Goal: Task Accomplishment & Management: Manage account settings

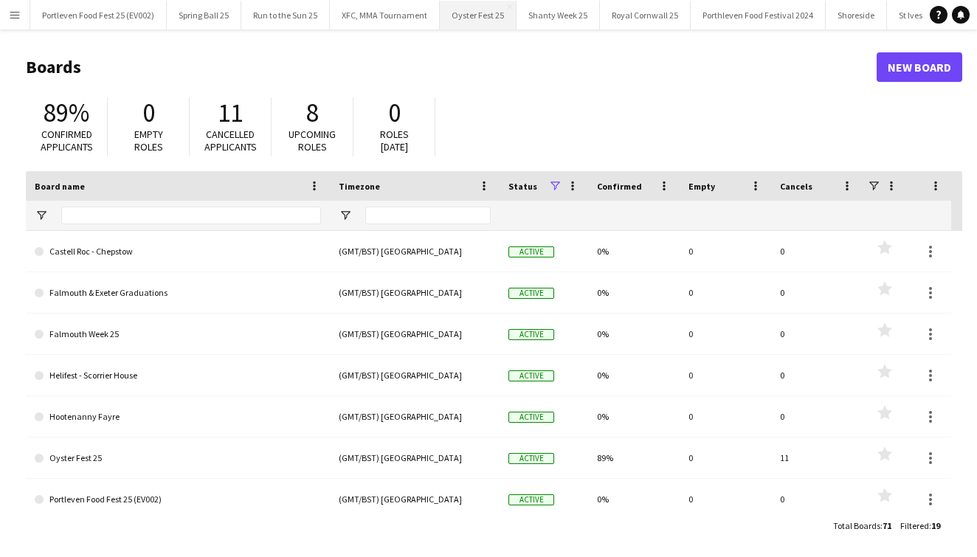
click at [483, 18] on button "Oyster Fest 25 Close" at bounding box center [478, 15] width 77 height 29
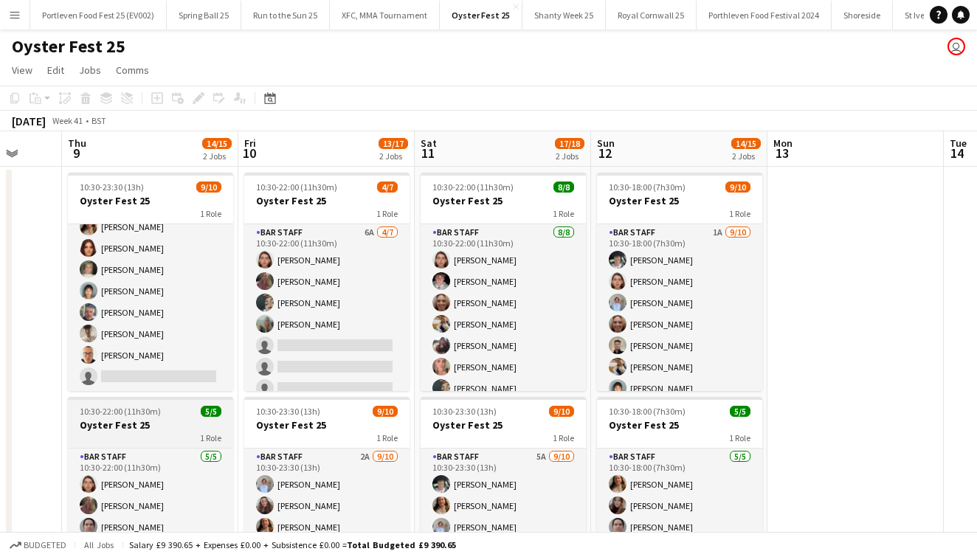
scroll to position [76, 0]
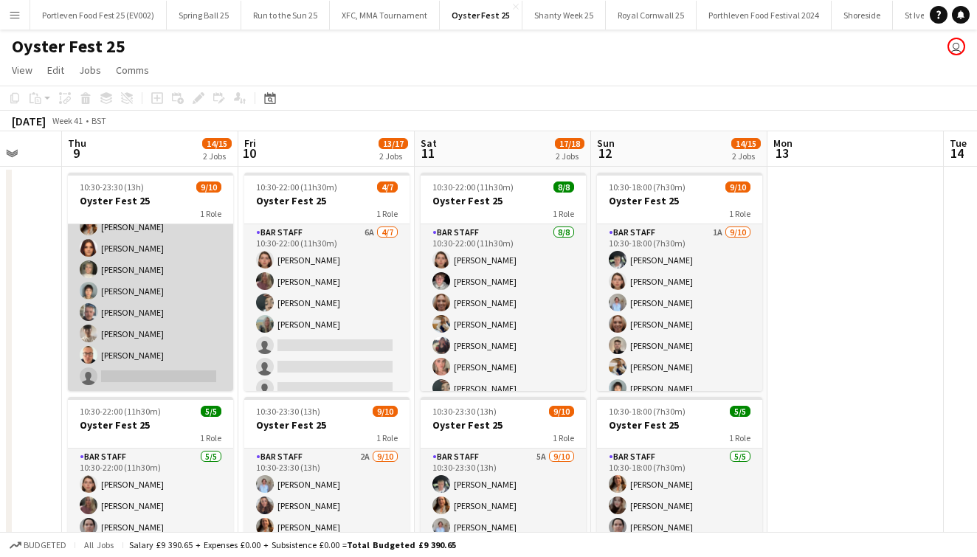
click at [159, 336] on app-card-role "Bar Staff 1A [DATE] 10:30-23:30 (13h) [PERSON_NAME] [PERSON_NAME] [PERSON_NAME]…" at bounding box center [150, 269] width 165 height 243
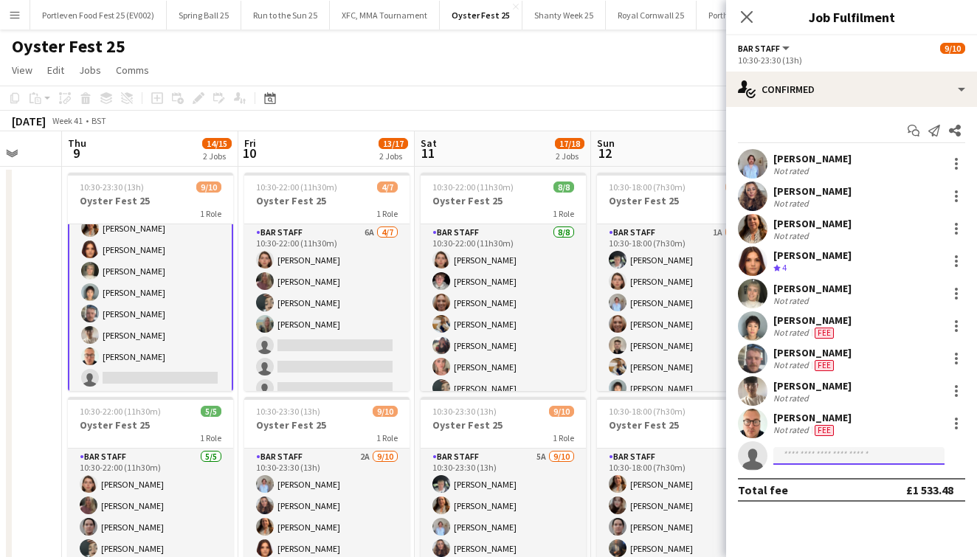
click at [876, 459] on input at bounding box center [859, 456] width 171 height 18
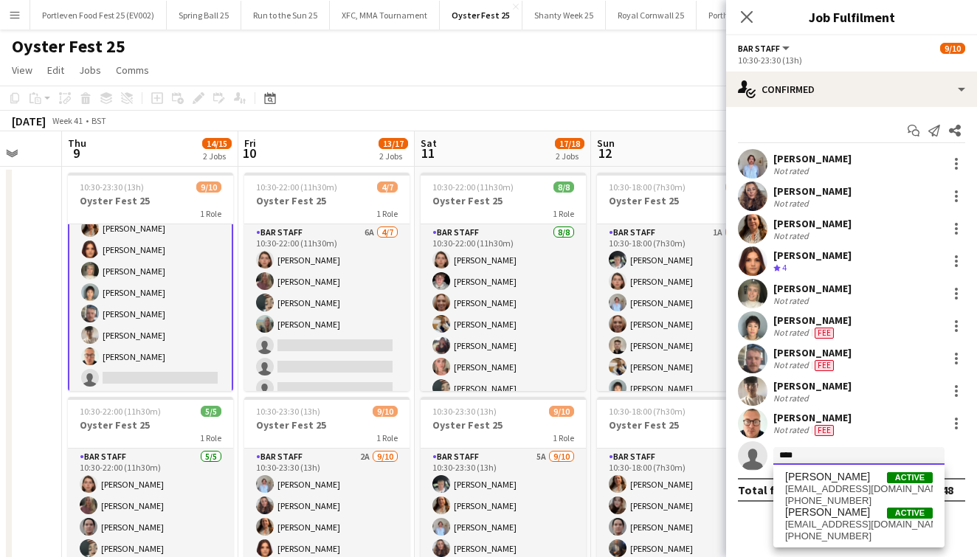
type input "*****"
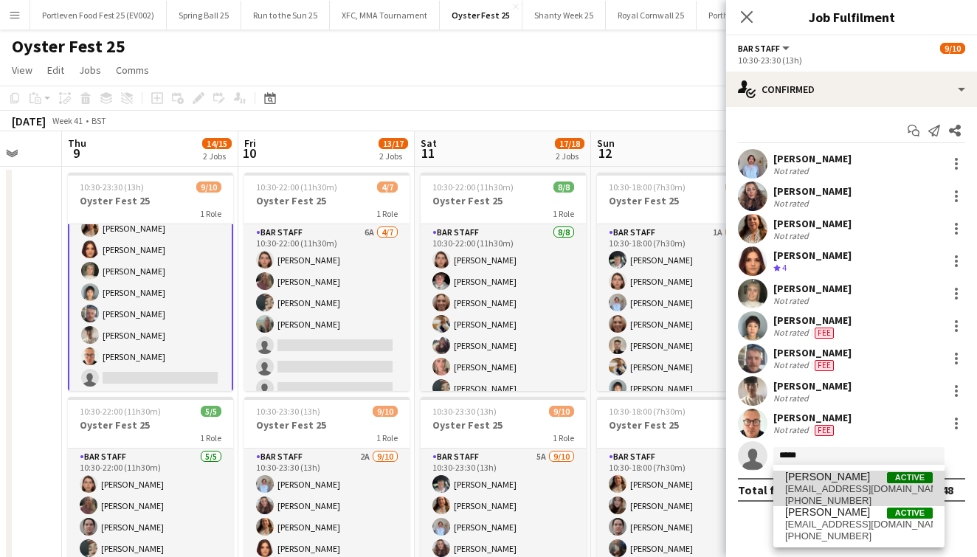
drag, startPoint x: 876, startPoint y: 459, endPoint x: 854, endPoint y: 493, distance: 40.5
click at [854, 493] on span "[EMAIL_ADDRESS][DOMAIN_NAME]" at bounding box center [859, 489] width 148 height 12
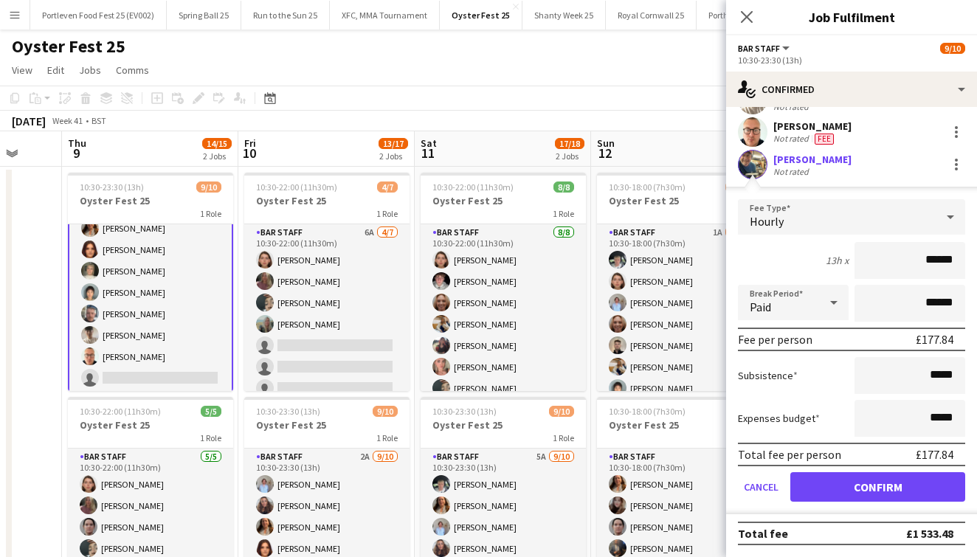
scroll to position [292, 0]
type input "******"
click at [840, 483] on button "Confirm" at bounding box center [878, 487] width 175 height 30
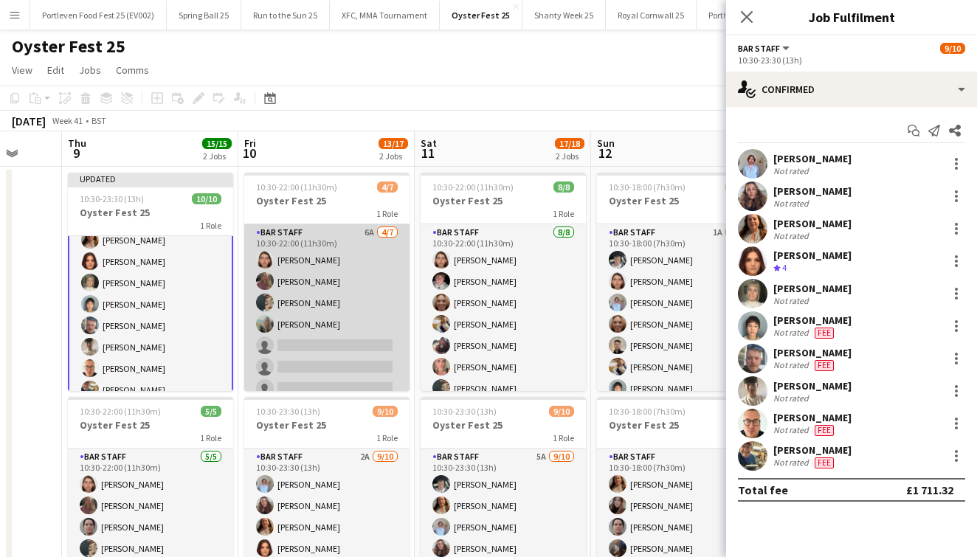
click at [379, 284] on app-card-role "Bar Staff 6A [DATE] 10:30-22:00 (11h30m) [PERSON_NAME] [PERSON_NAME] [PERSON_NA…" at bounding box center [326, 313] width 165 height 179
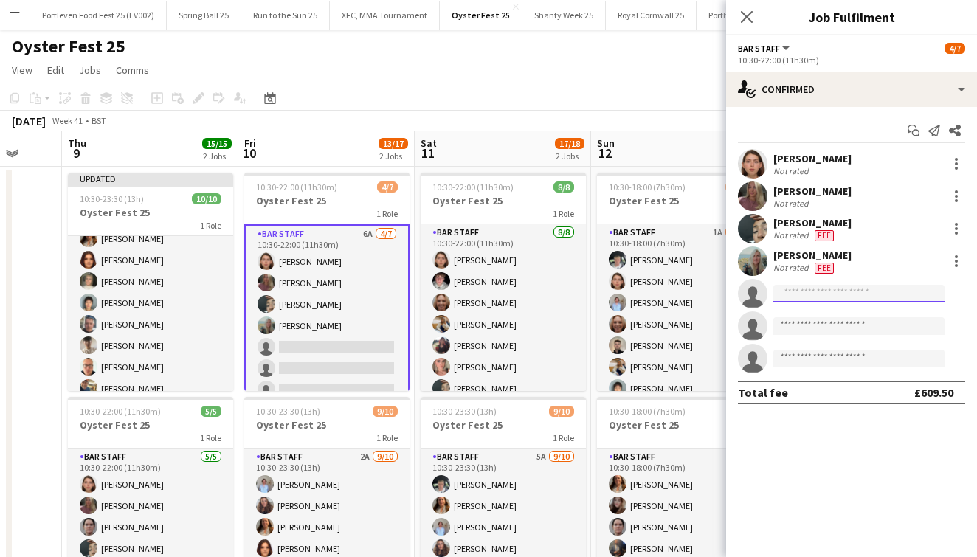
click at [846, 292] on input at bounding box center [859, 294] width 171 height 18
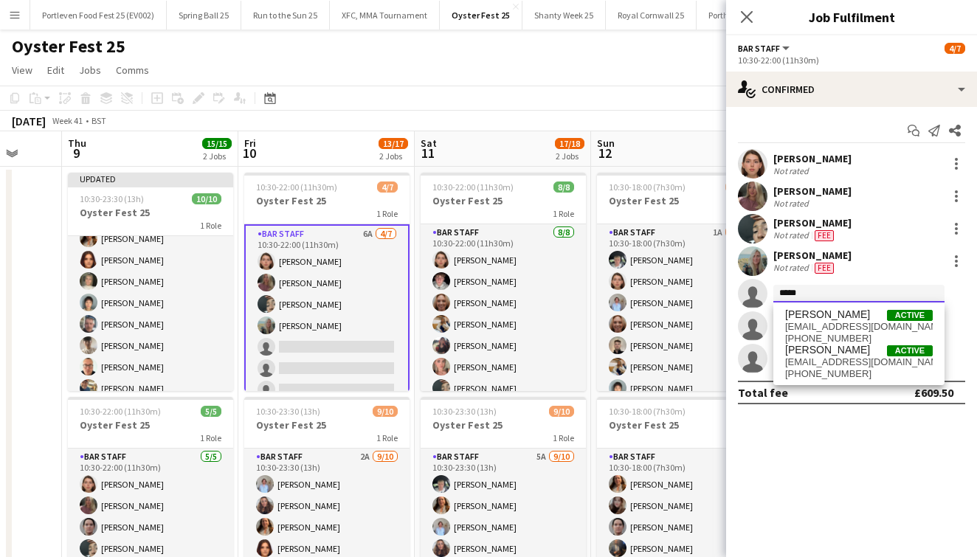
type input "*****"
drag, startPoint x: 846, startPoint y: 292, endPoint x: 850, endPoint y: 320, distance: 28.4
click at [850, 320] on span "[PERSON_NAME] Active" at bounding box center [859, 315] width 148 height 13
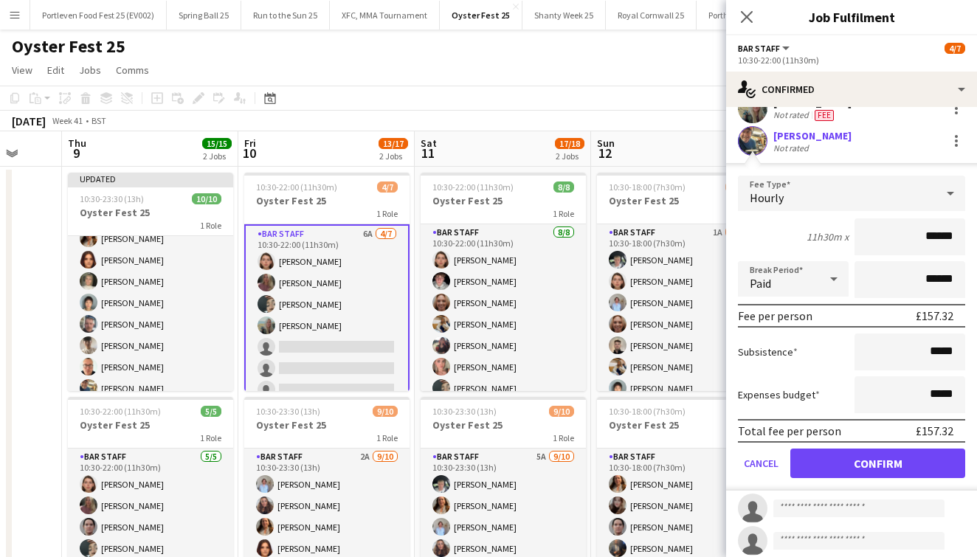
scroll to position [185, 0]
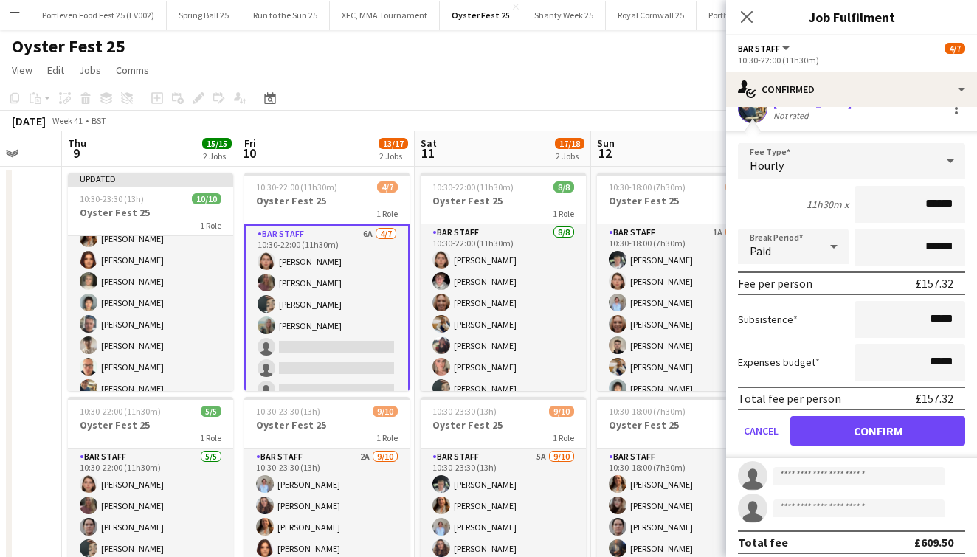
type input "******"
click at [862, 431] on button "Confirm" at bounding box center [878, 431] width 175 height 30
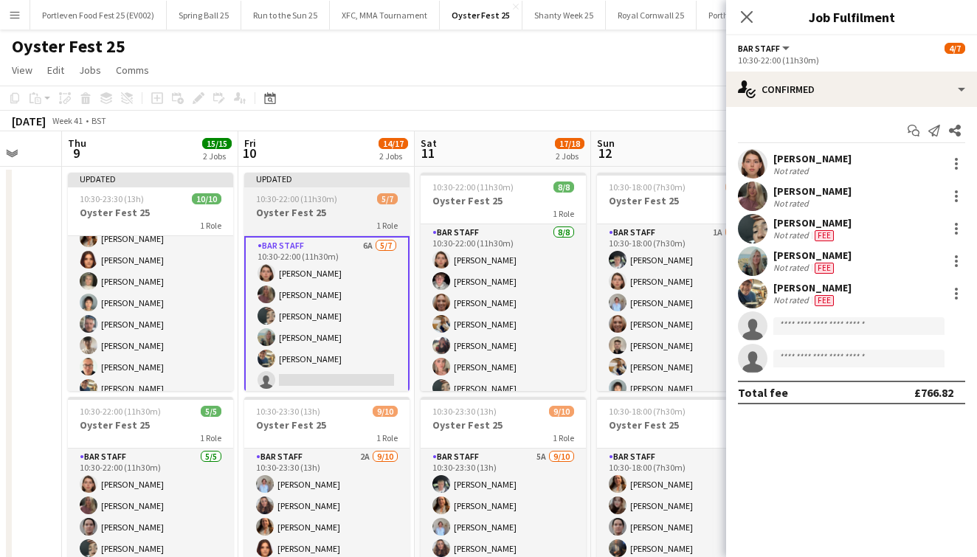
scroll to position [0, 0]
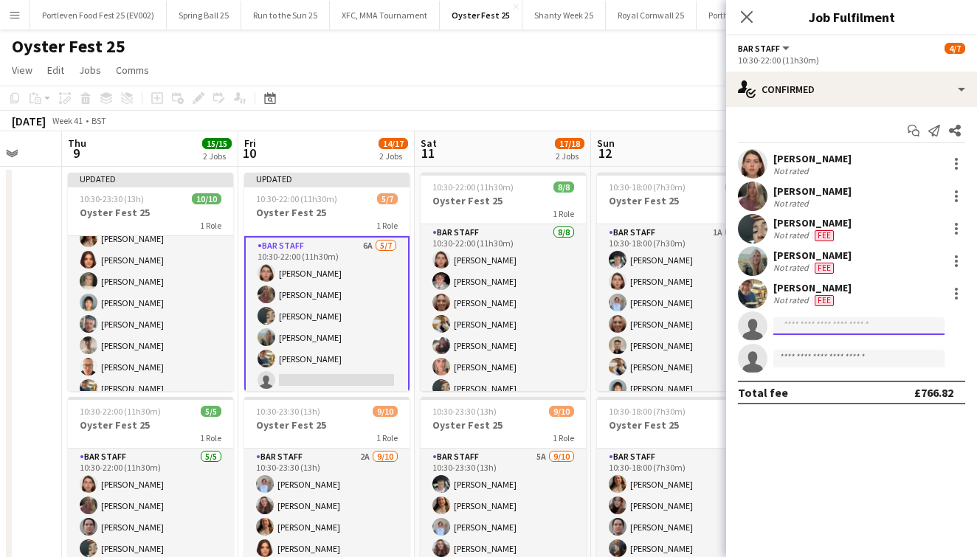
click at [807, 326] on input at bounding box center [859, 326] width 171 height 18
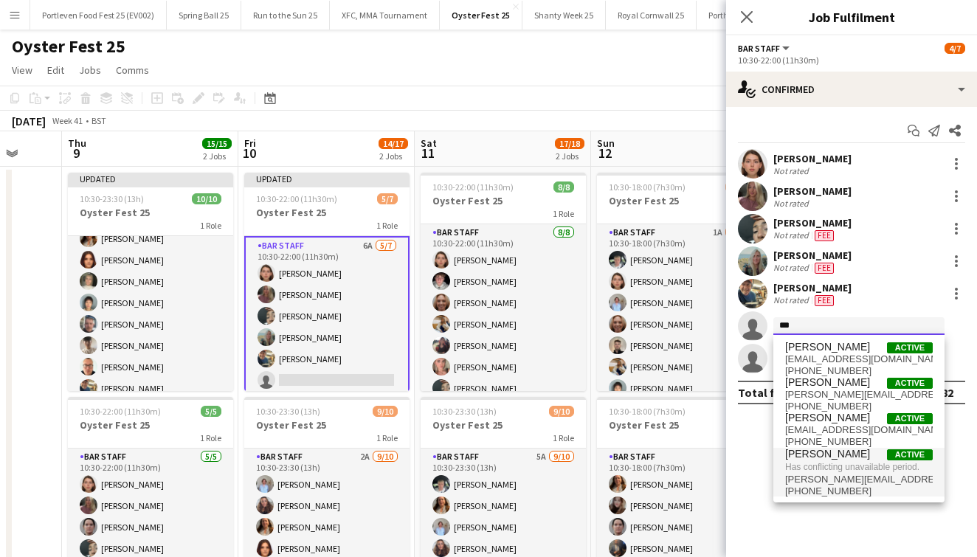
type input "***"
click at [839, 452] on span "[PERSON_NAME]" at bounding box center [827, 454] width 85 height 13
type input "***"
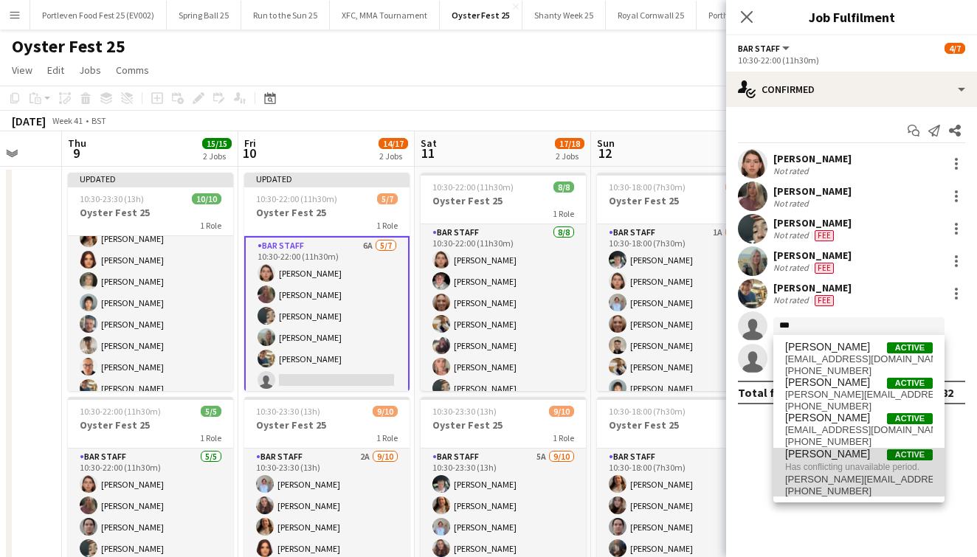
click at [855, 456] on span "[PERSON_NAME]" at bounding box center [827, 454] width 85 height 13
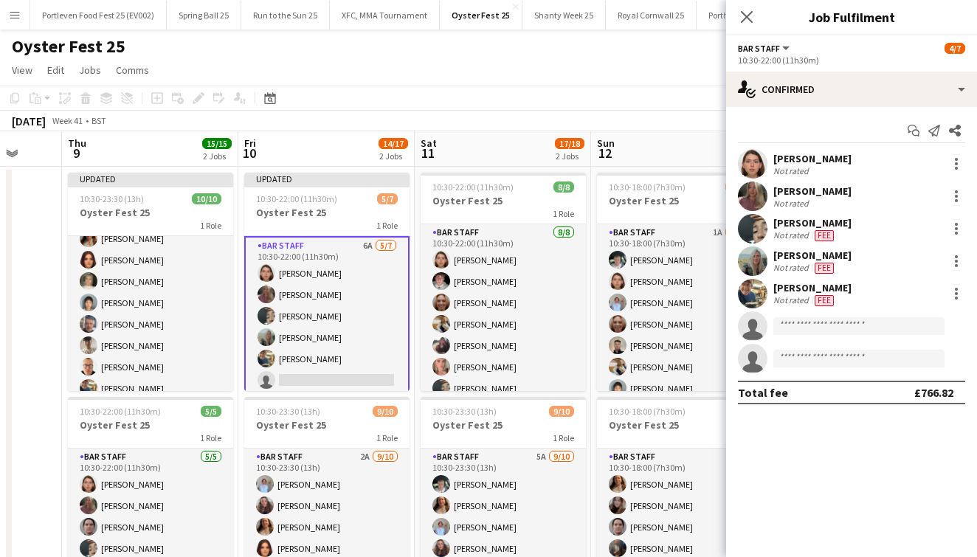
click at [731, 24] on div "Close pop-in" at bounding box center [746, 17] width 41 height 34
click at [740, 17] on app-icon "Close pop-in" at bounding box center [747, 17] width 21 height 21
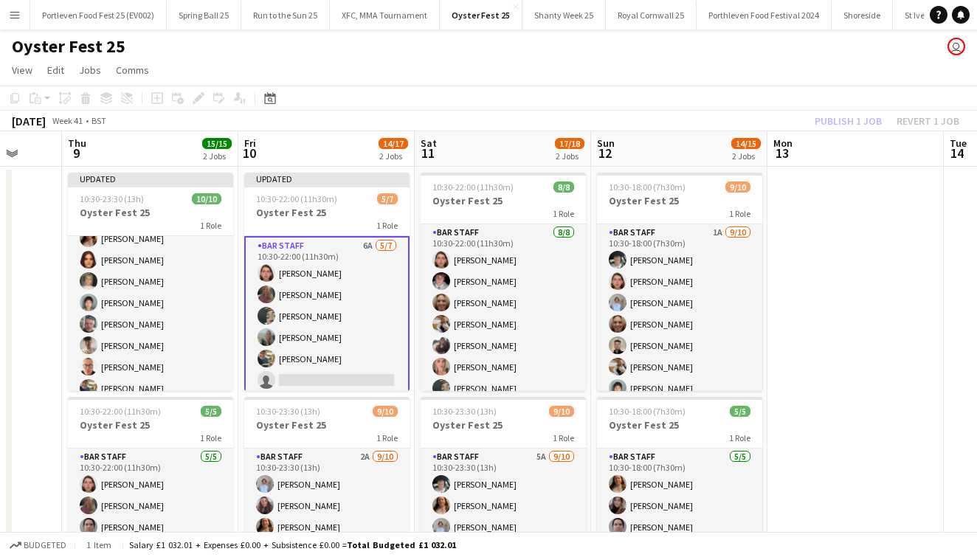
click at [368, 322] on app-card-role "Bar Staff 6A [DATE] 10:30-22:00 (11h30m) [PERSON_NAME] [PERSON_NAME] [PERSON_NA…" at bounding box center [326, 327] width 165 height 182
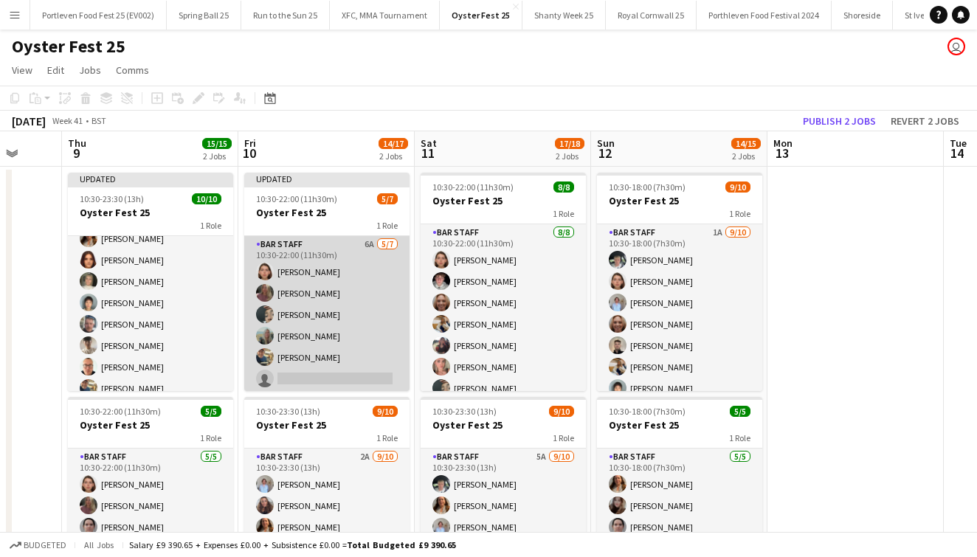
click at [328, 318] on app-card-role "Bar Staff 6A [DATE] 10:30-22:00 (11h30m) [PERSON_NAME] [PERSON_NAME] [PERSON_NA…" at bounding box center [326, 325] width 165 height 179
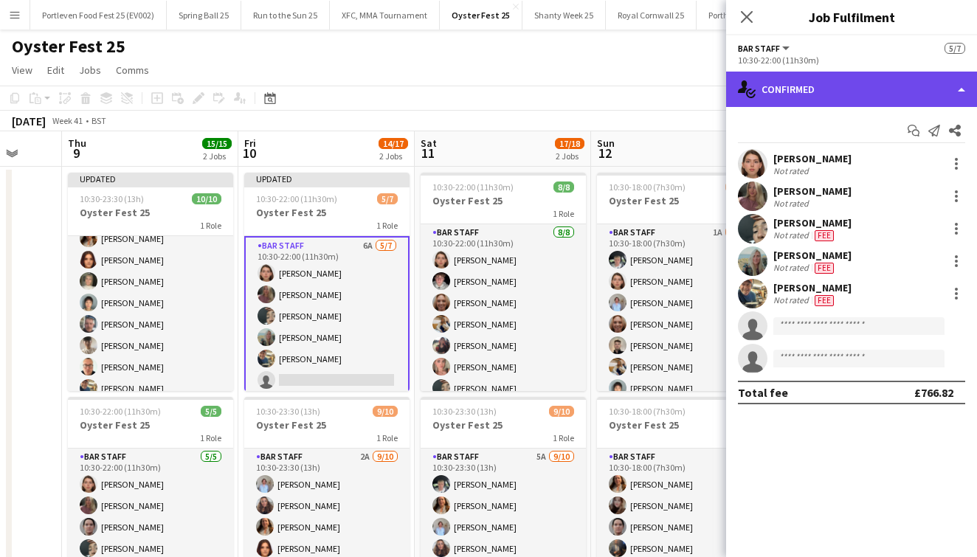
click at [789, 86] on div "single-neutral-actions-check-2 Confirmed" at bounding box center [851, 89] width 251 height 35
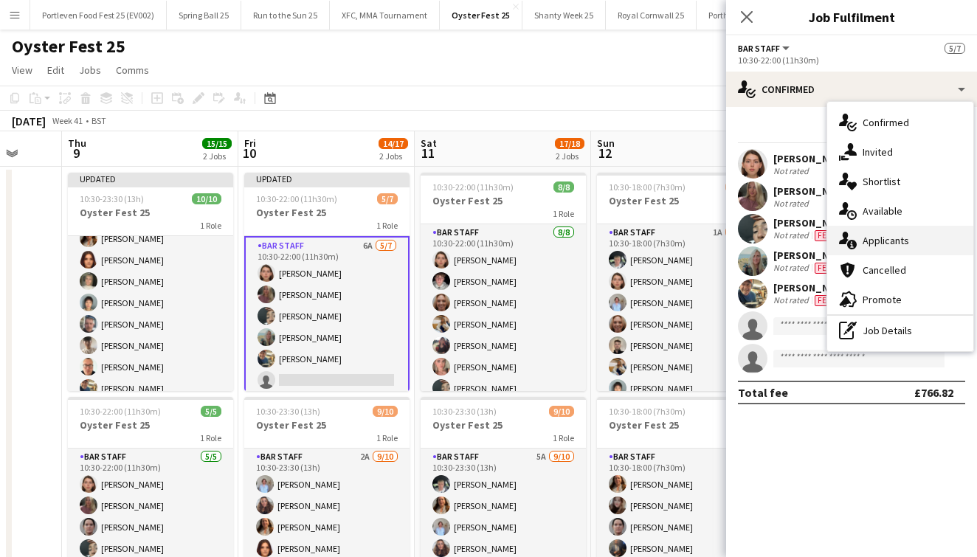
click at [865, 241] on span "Applicants" at bounding box center [886, 240] width 47 height 13
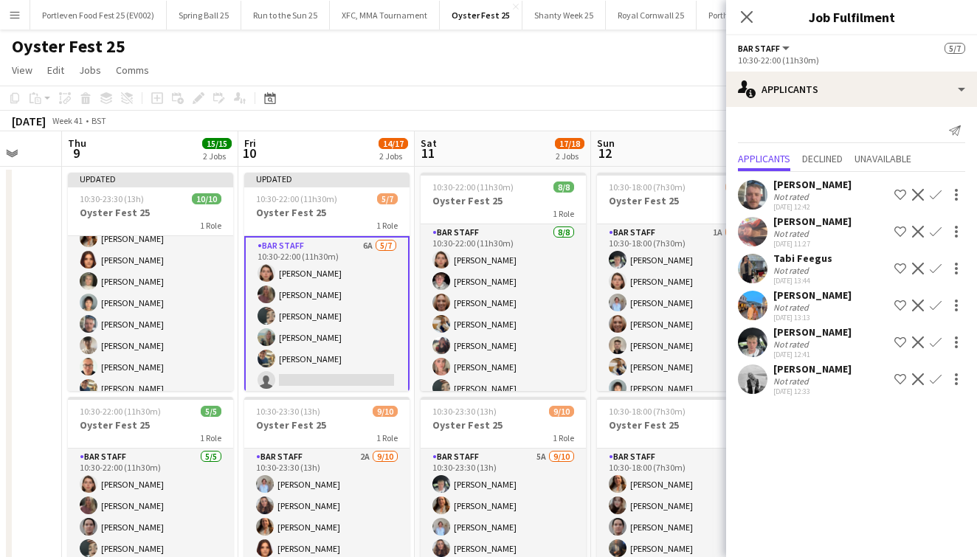
click at [936, 231] on app-icon "Confirm" at bounding box center [936, 232] width 12 height 12
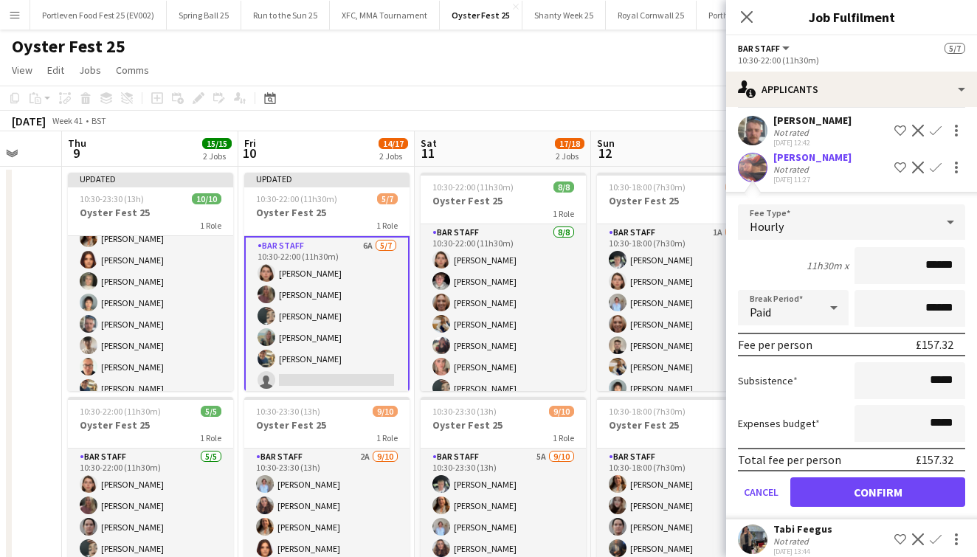
scroll to position [87, 0]
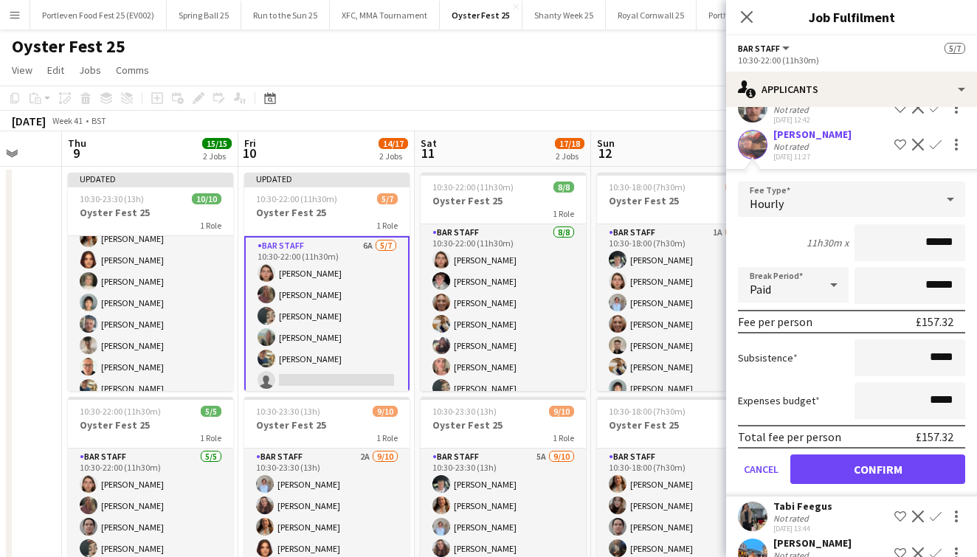
type input "******"
click at [866, 465] on button "Confirm" at bounding box center [878, 470] width 175 height 30
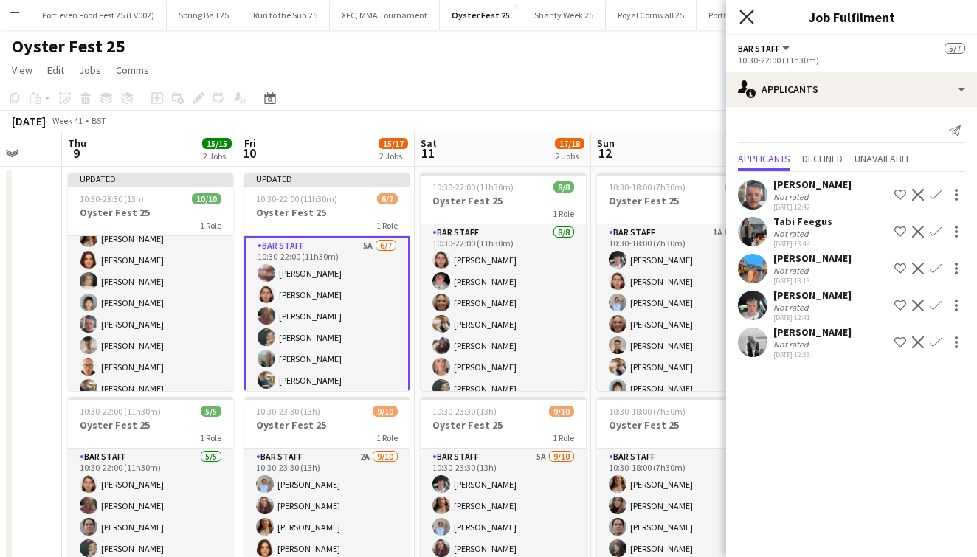
click at [749, 13] on icon "Close pop-in" at bounding box center [747, 17] width 14 height 14
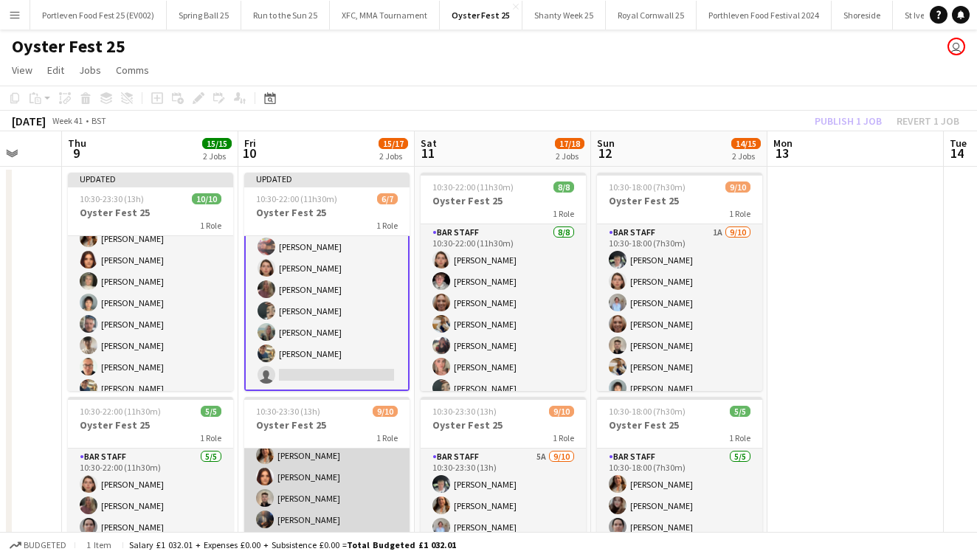
scroll to position [75, 0]
click at [379, 477] on app-card-role "Bar Staff 2A [DATE] 10:30-23:30 (13h) [PERSON_NAME] [PERSON_NAME] [PERSON_NAME]…" at bounding box center [326, 495] width 165 height 243
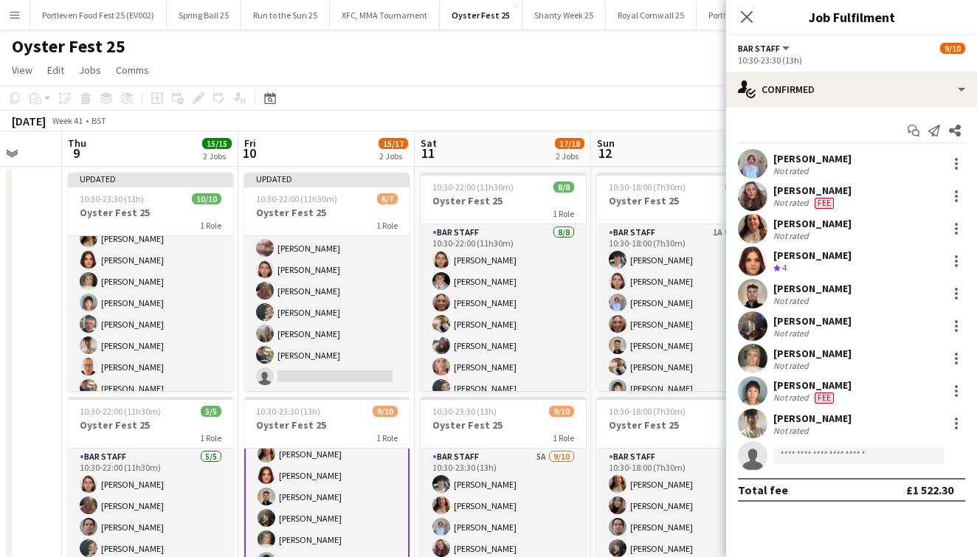
scroll to position [24, 0]
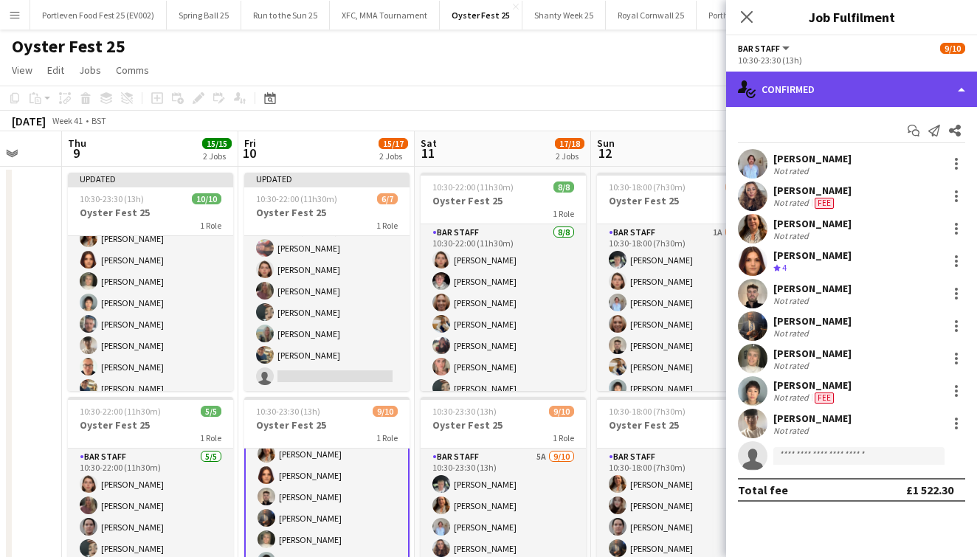
click at [817, 90] on div "single-neutral-actions-check-2 Confirmed" at bounding box center [851, 89] width 251 height 35
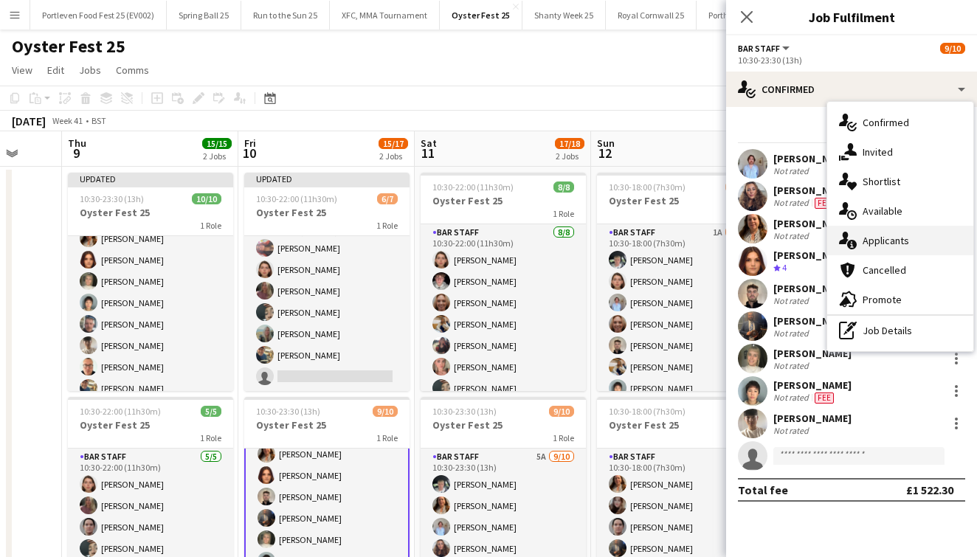
click at [871, 233] on div "single-neutral-actions-information Applicants" at bounding box center [900, 241] width 146 height 30
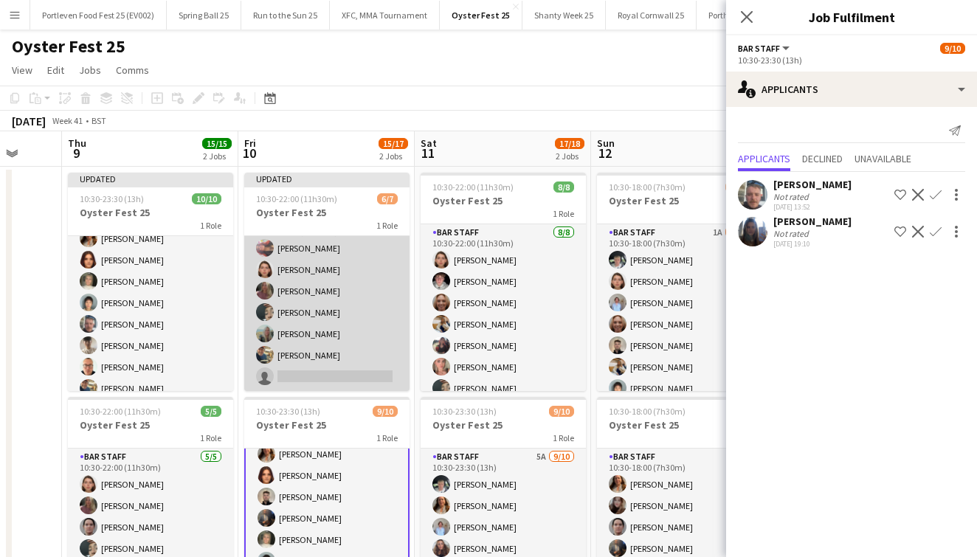
click at [388, 269] on app-card-role "Bar Staff 5A [DATE] 10:30-22:00 (11h30m) [PERSON_NAME] [PERSON_NAME] [PERSON_NA…" at bounding box center [326, 302] width 165 height 179
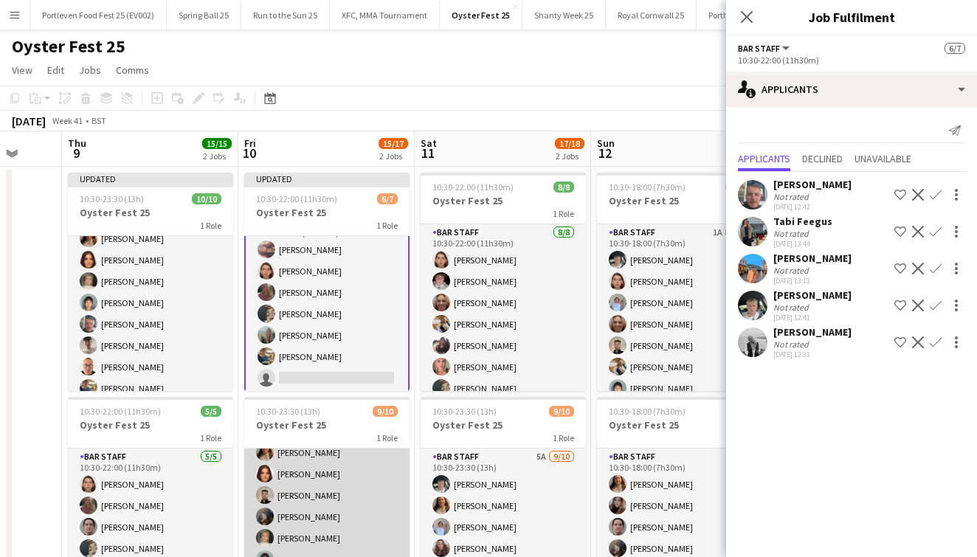
click at [349, 507] on app-card-role "Bar Staff 2A [DATE] 10:30-23:30 (13h) [PERSON_NAME] [PERSON_NAME] [PERSON_NAME]…" at bounding box center [326, 495] width 165 height 243
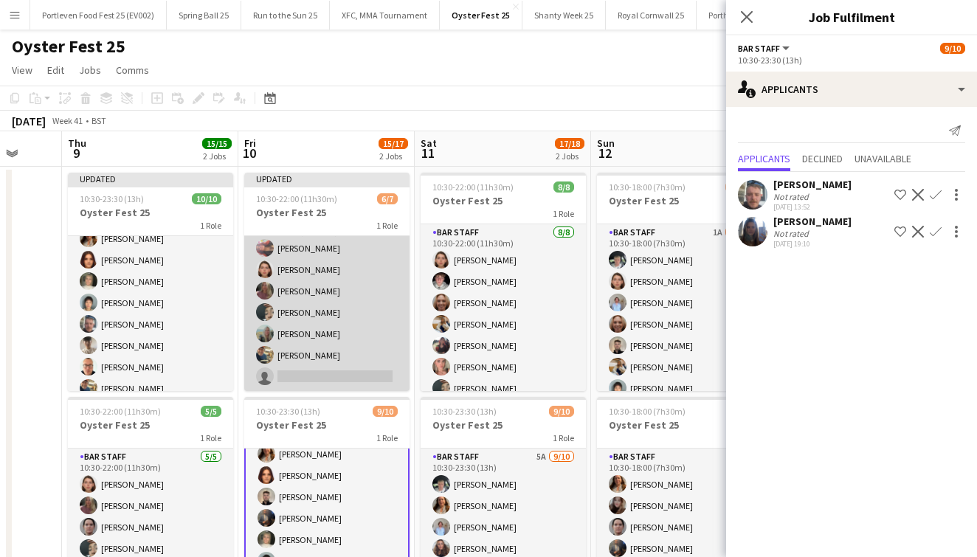
click at [374, 329] on app-card-role "Bar Staff 5A [DATE] 10:30-22:00 (11h30m) [PERSON_NAME] [PERSON_NAME] [PERSON_NA…" at bounding box center [326, 302] width 165 height 179
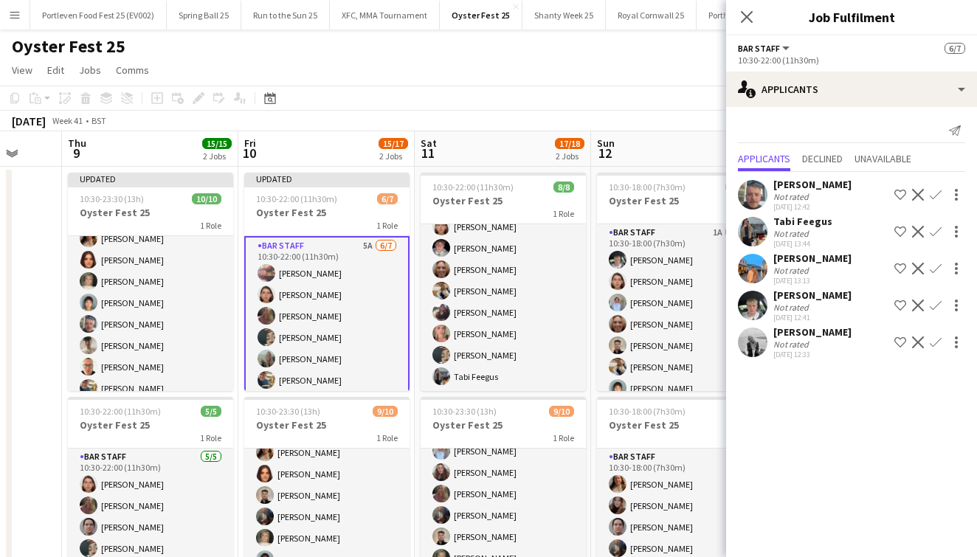
scroll to position [0, 0]
click at [750, 18] on icon "Close pop-in" at bounding box center [747, 17] width 14 height 14
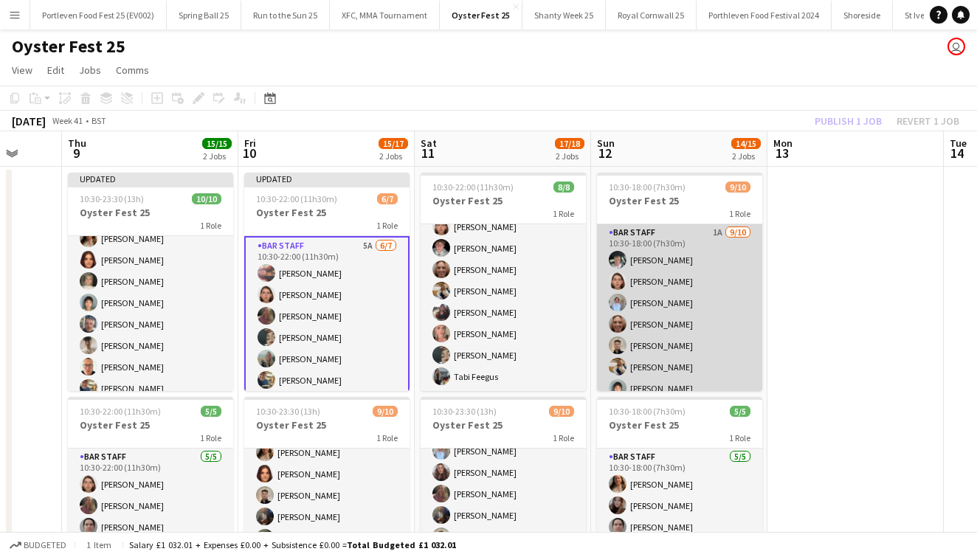
click at [726, 316] on app-card-role "Bar Staff 1A [DATE] 10:30-18:00 (7h30m) [PERSON_NAME] [PERSON_NAME] [PERSON_NAM…" at bounding box center [679, 345] width 165 height 243
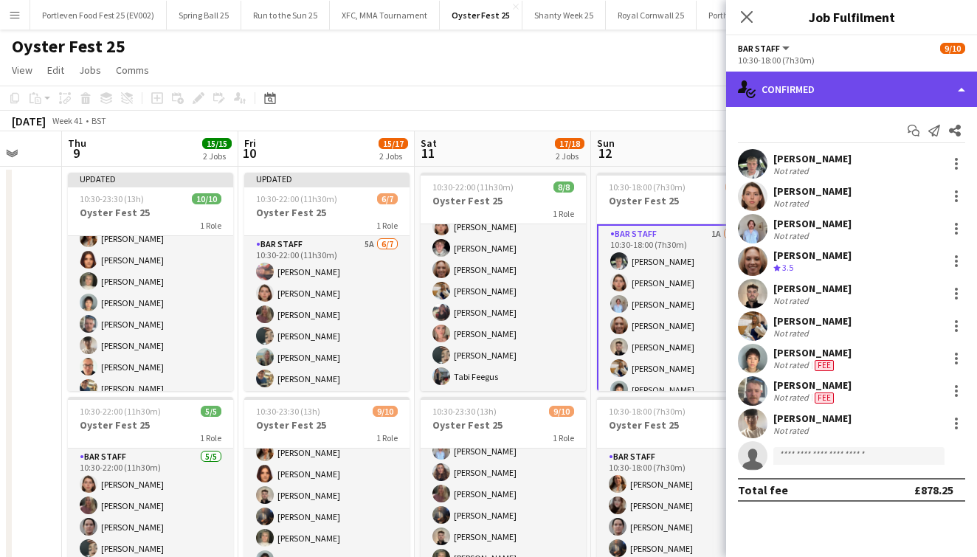
click at [848, 100] on div "single-neutral-actions-check-2 Confirmed" at bounding box center [851, 89] width 251 height 35
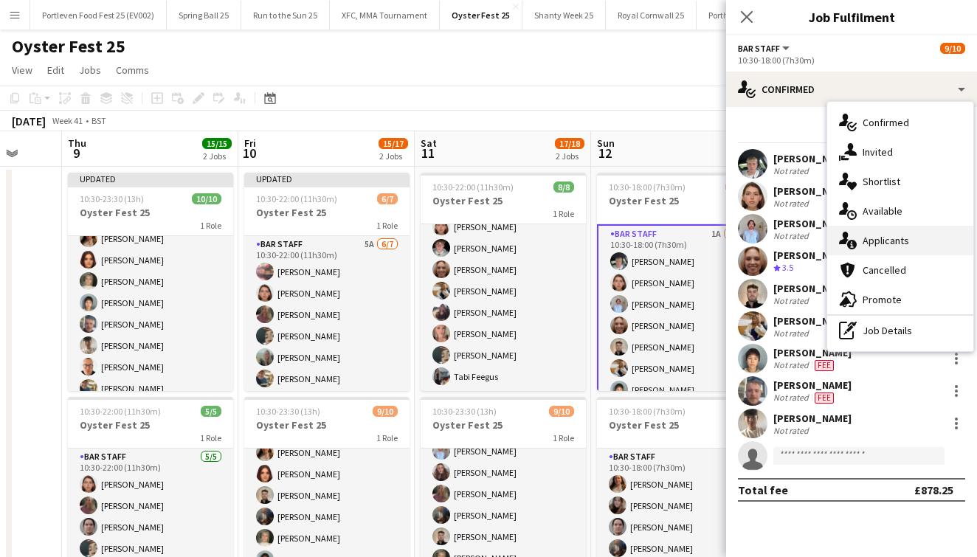
click at [886, 241] on span "Applicants" at bounding box center [886, 240] width 47 height 13
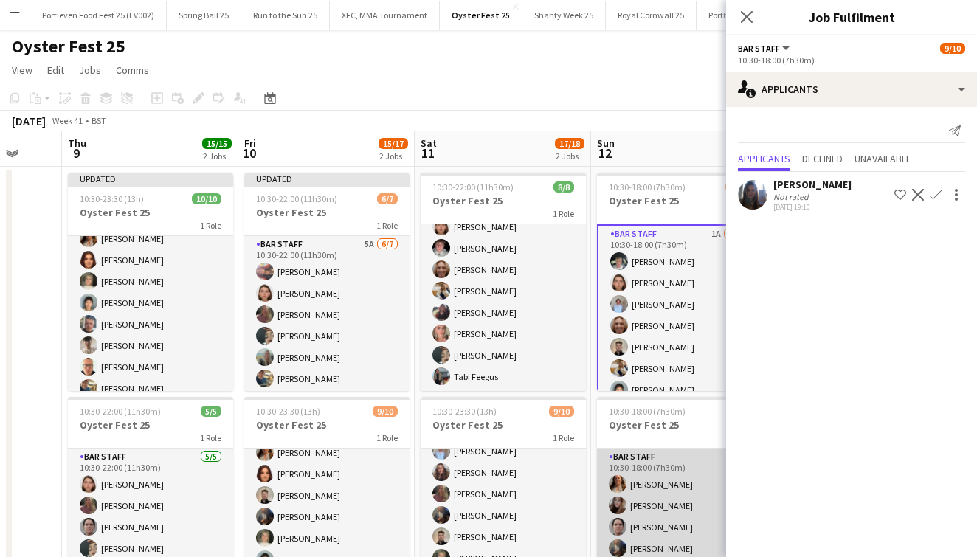
click at [705, 487] on app-card-role "Bar Staff [DATE] 10:30-18:00 (7h30m) [PERSON_NAME] [PERSON_NAME] [PERSON_NAME] …" at bounding box center [679, 517] width 165 height 136
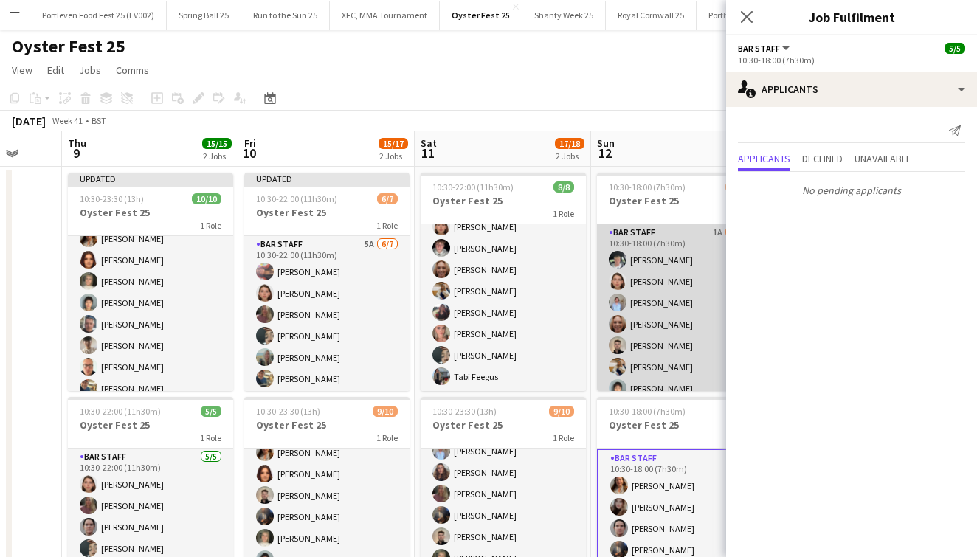
click at [702, 298] on app-card-role "Bar Staff 1A [DATE] 10:30-18:00 (7h30m) [PERSON_NAME] [PERSON_NAME] [PERSON_NAM…" at bounding box center [679, 345] width 165 height 243
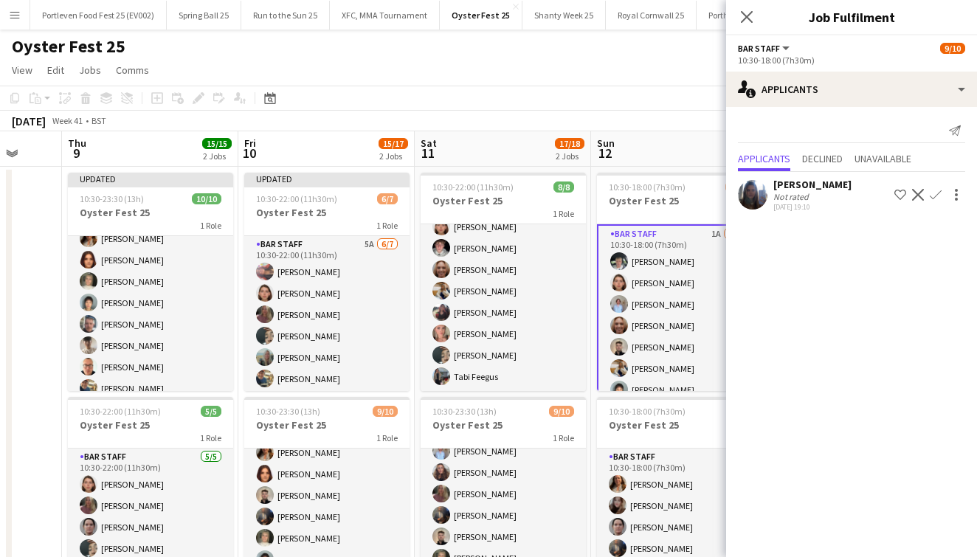
click at [663, 117] on div "[DATE] Week 41 • BST Publish 2 jobs Revert 2 jobs" at bounding box center [488, 121] width 977 height 21
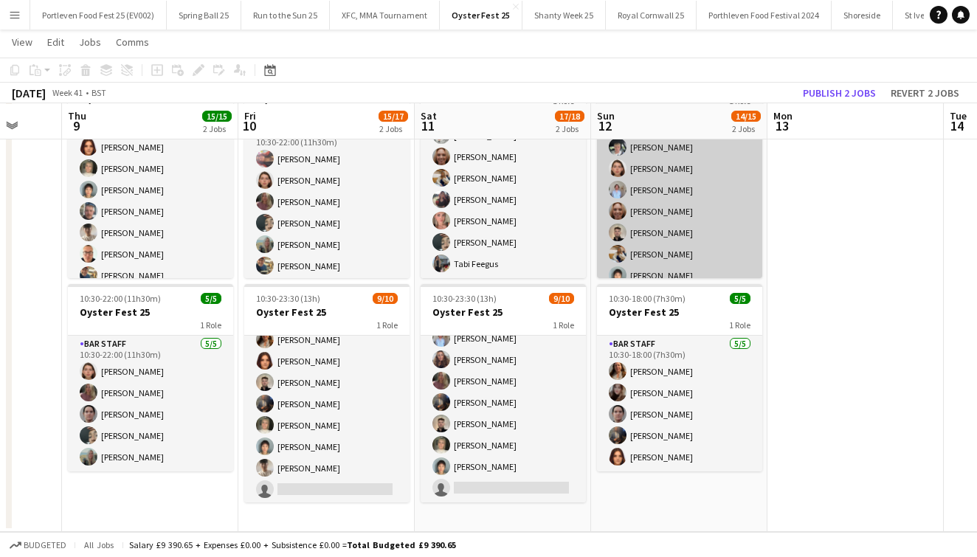
scroll to position [111, 0]
